Goal: Task Accomplishment & Management: Manage account settings

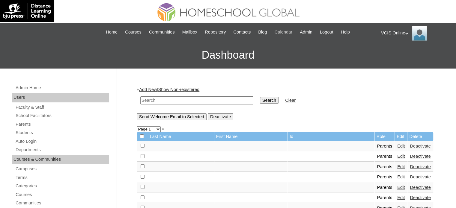
drag, startPoint x: 311, startPoint y: 31, endPoint x: 283, endPoint y: 35, distance: 28.4
click at [311, 31] on span "Admin" at bounding box center [306, 32] width 13 height 7
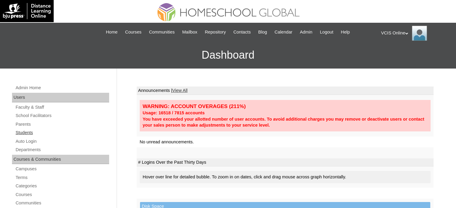
click at [26, 132] on link "Students" at bounding box center [62, 132] width 94 height 7
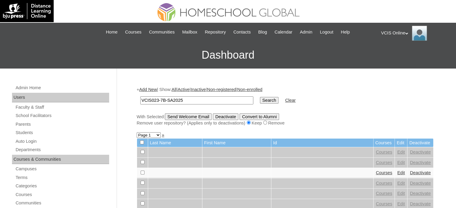
type input "VCIS023-7B-SA2025"
click at [260, 98] on input "Search" at bounding box center [269, 100] width 19 height 7
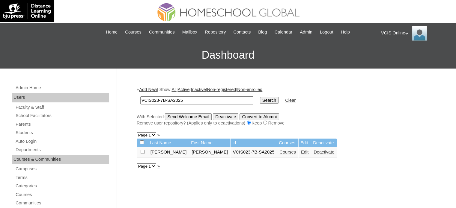
click at [301, 154] on link "Edit" at bounding box center [304, 152] width 7 height 5
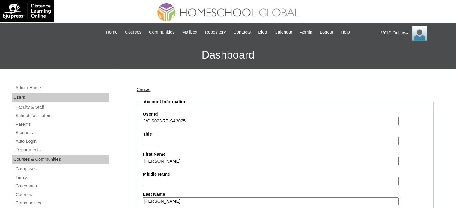
scroll to position [180, 0]
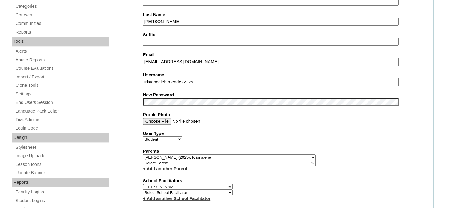
click at [217, 80] on input "tristancaleb.mendez2025" at bounding box center [271, 82] width 256 height 8
click at [292, 126] on fieldset "Account Information User Id VCIS023-7B-SA2025 Title First Name [PERSON_NAME] Mi…" at bounding box center [285, 165] width 297 height 492
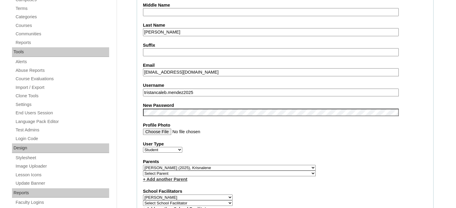
scroll to position [120, 0]
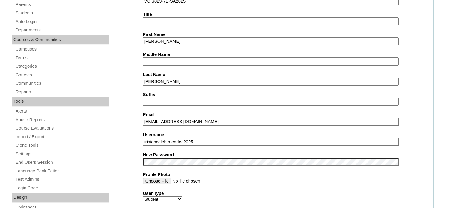
drag, startPoint x: 207, startPoint y: 138, endPoint x: 115, endPoint y: 140, distance: 92.1
click at [215, 140] on input "tristancaleb.mendez2025" at bounding box center [271, 142] width 256 height 8
click at [214, 139] on input "tristancaleb.mendez2025" at bounding box center [271, 142] width 256 height 8
click at [260, 141] on input "tristancaleb.mendez2025" at bounding box center [271, 142] width 256 height 8
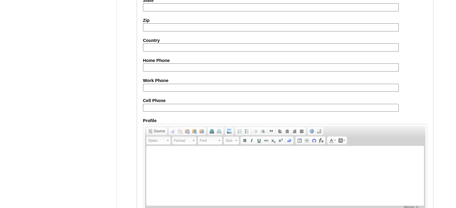
scroll to position [704, 0]
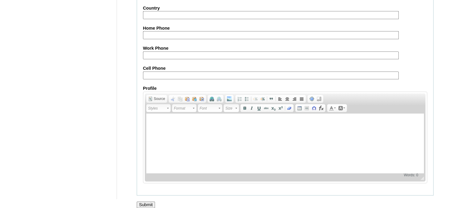
click at [142, 202] on input "Submit" at bounding box center [146, 205] width 19 height 7
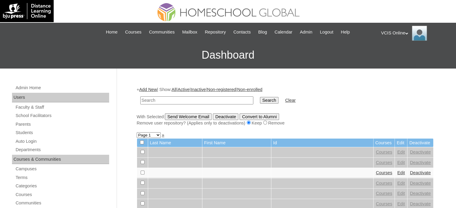
click at [402, 34] on div "VCIS Online My Profile My Settings Logout" at bounding box center [415, 33] width 69 height 15
click at [396, 54] on span "Logout" at bounding box center [392, 56] width 12 height 4
